Goal: Information Seeking & Learning: Check status

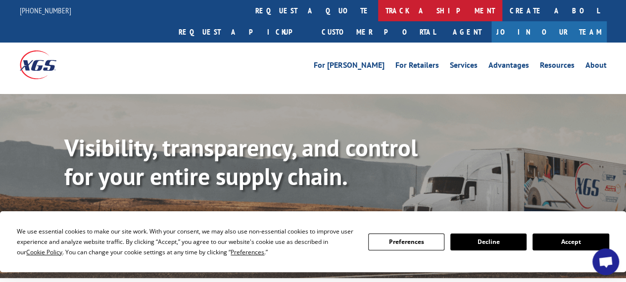
click at [378, 11] on link "track a shipment" at bounding box center [440, 10] width 124 height 21
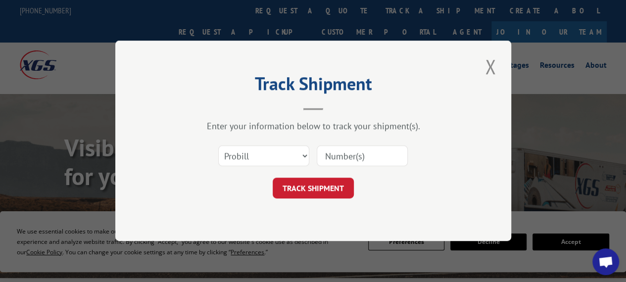
click at [340, 155] on input at bounding box center [362, 156] width 91 height 21
paste input "523252454"
type input "523252454"
click at [328, 192] on button "TRACK SHIPMENT" at bounding box center [313, 188] width 81 height 21
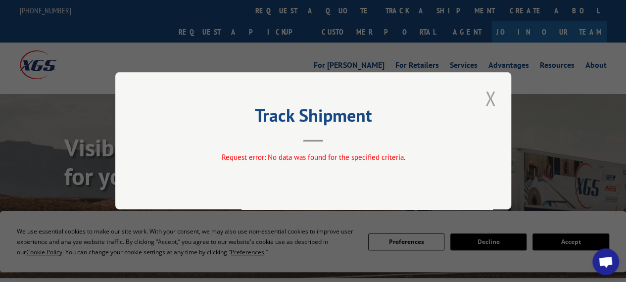
click at [496, 98] on button "Close modal" at bounding box center [490, 98] width 17 height 27
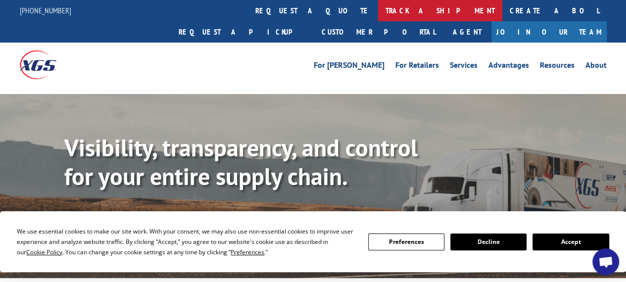
click at [378, 11] on link "track a shipment" at bounding box center [440, 10] width 124 height 21
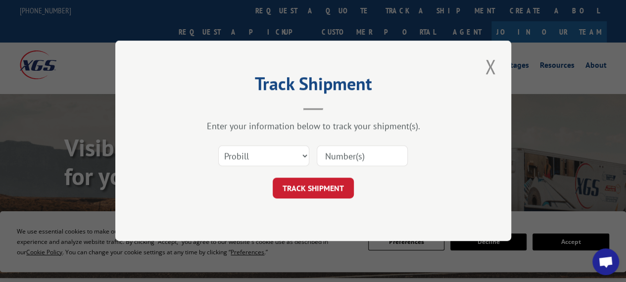
click at [340, 152] on input at bounding box center [362, 156] width 91 height 21
paste input "17507003"
type input "17507003"
click at [334, 188] on button "TRACK SHIPMENT" at bounding box center [313, 188] width 81 height 21
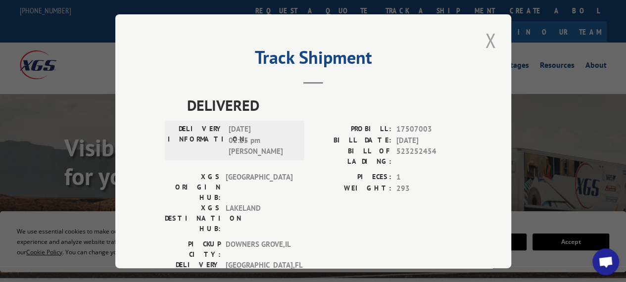
click at [489, 38] on button "Close modal" at bounding box center [490, 40] width 17 height 27
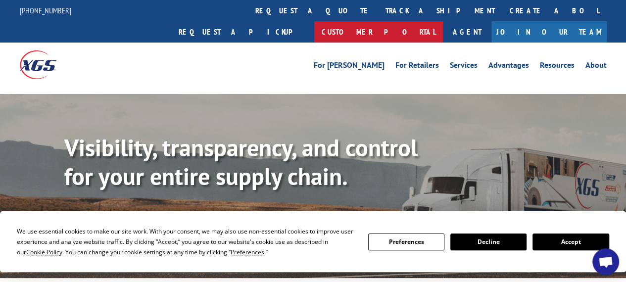
click at [443, 21] on link "Customer Portal" at bounding box center [378, 31] width 129 height 21
